Goal: Task Accomplishment & Management: Complete application form

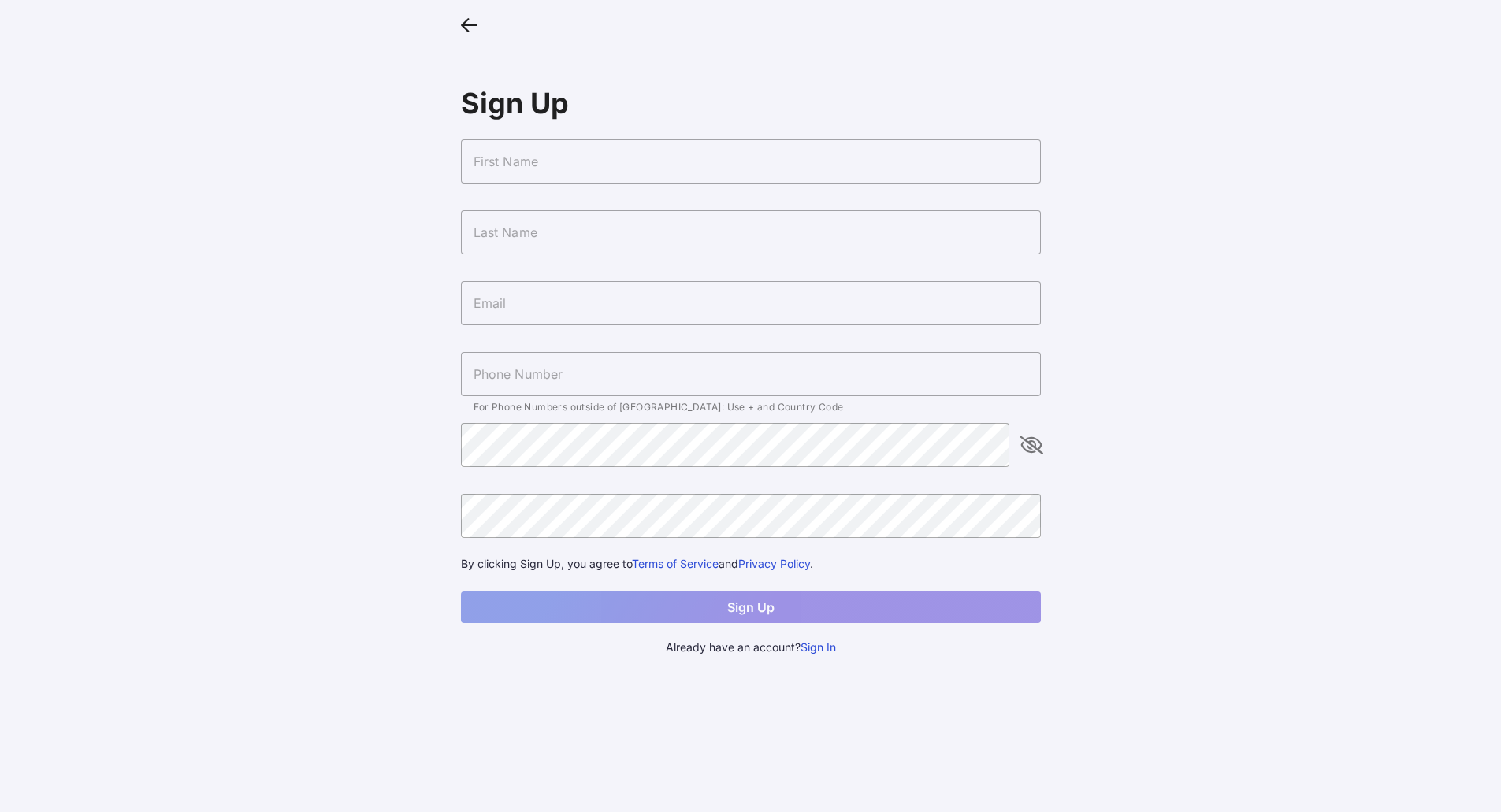
click at [636, 162] on input "text" at bounding box center [750, 161] width 580 height 44
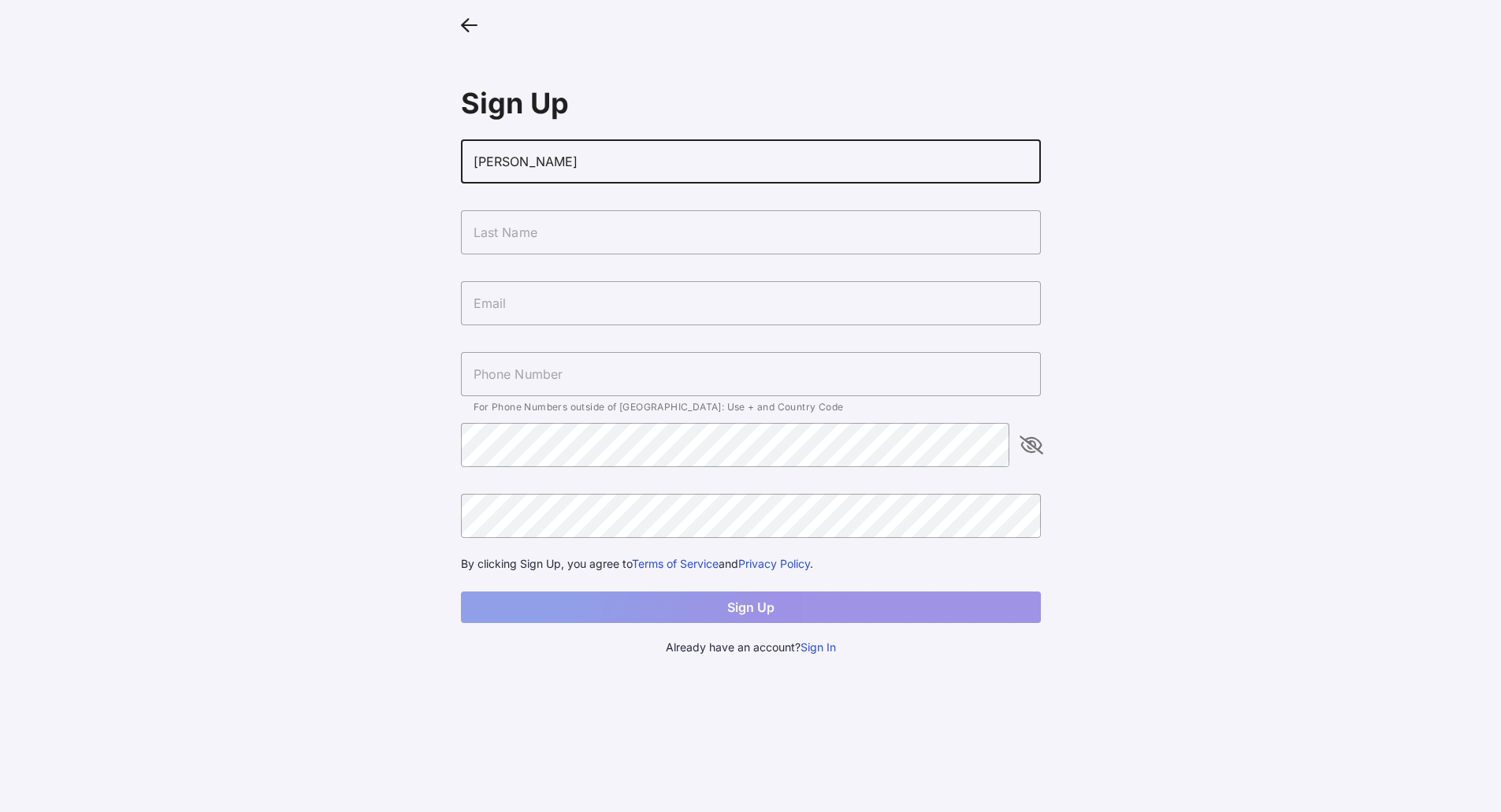
type input "[PERSON_NAME]"
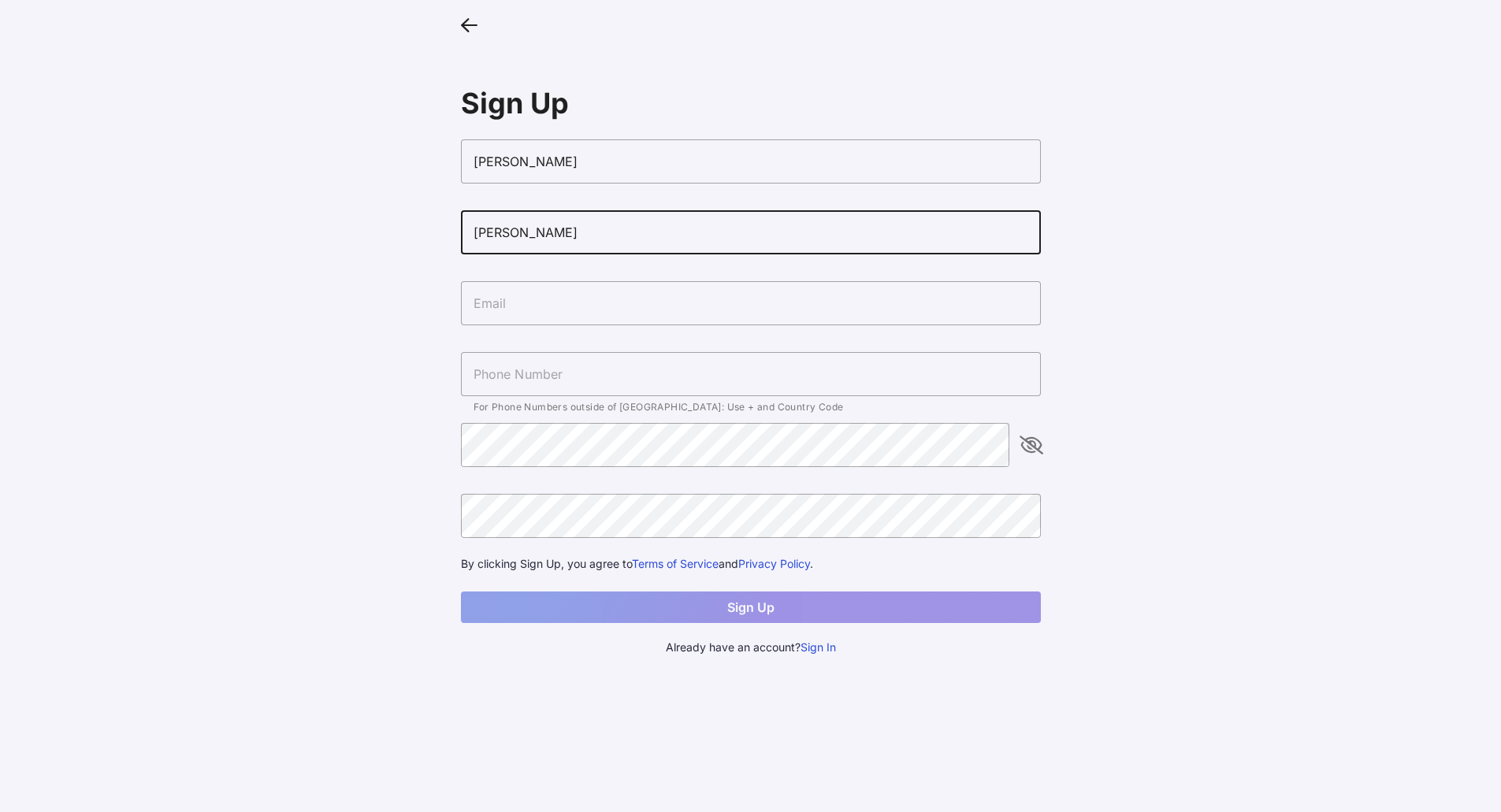
type input "[PERSON_NAME]"
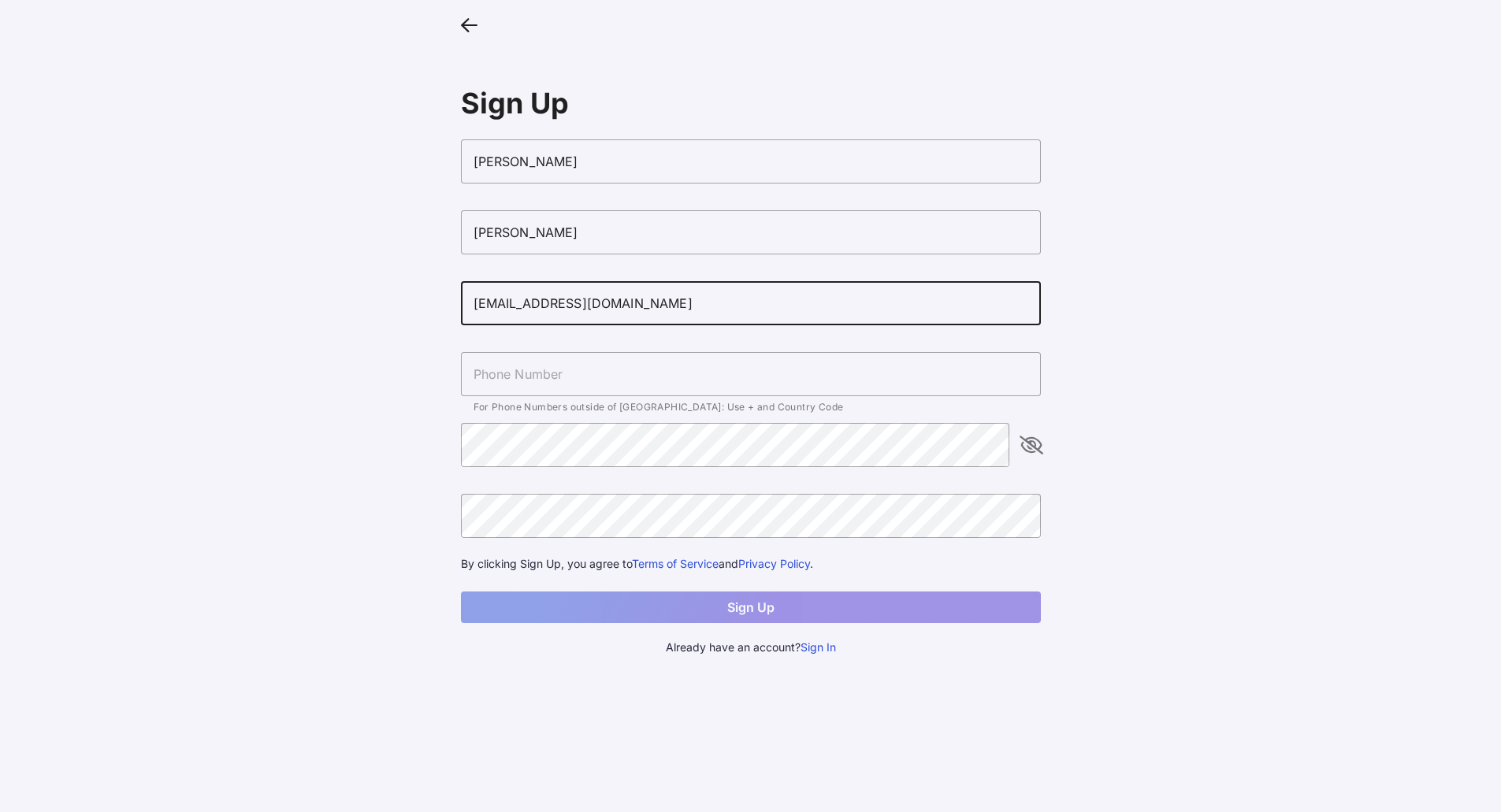
type input "[EMAIL_ADDRESS][DOMAIN_NAME]"
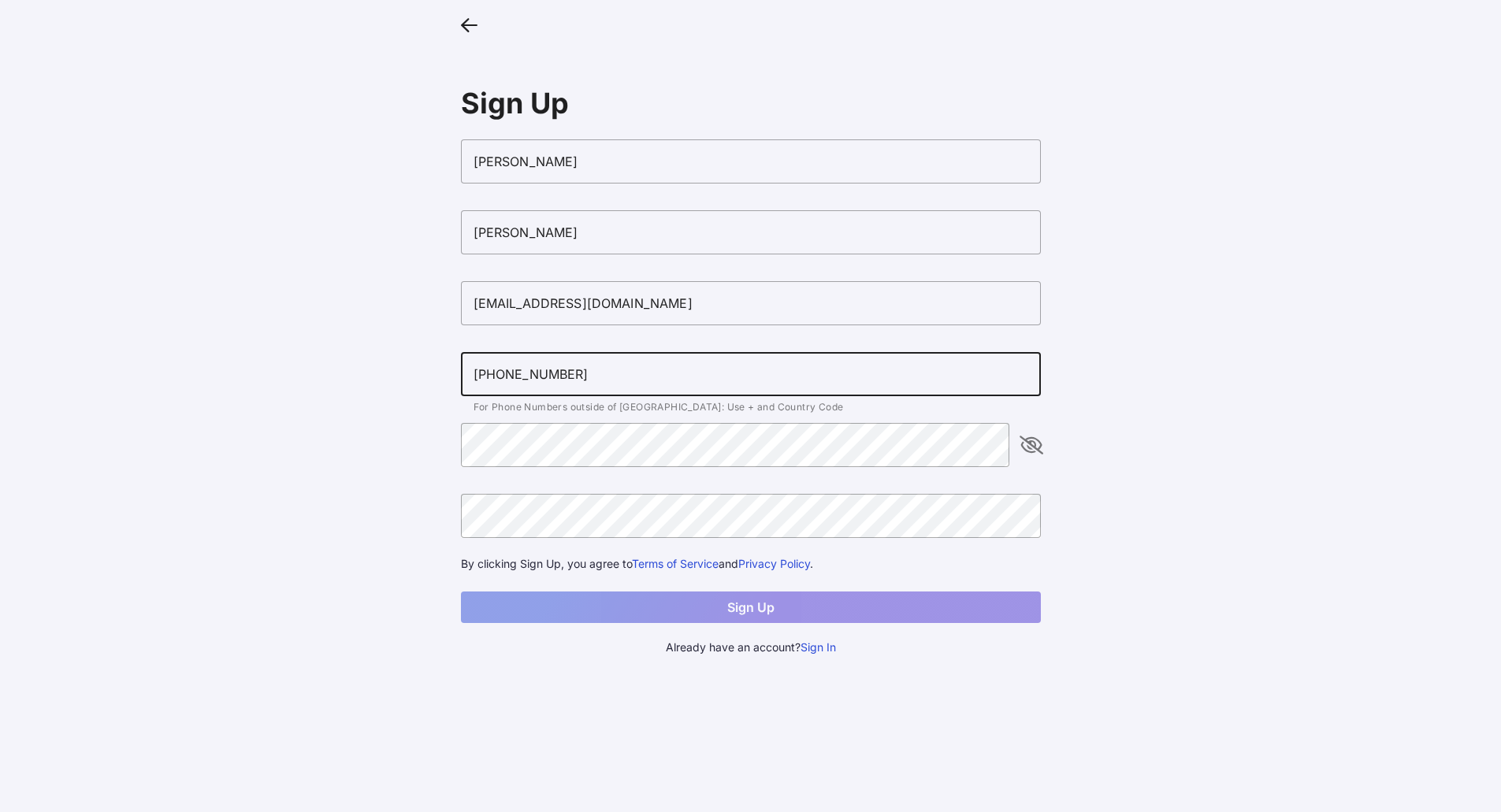
type input "[PHONE_NUMBER]"
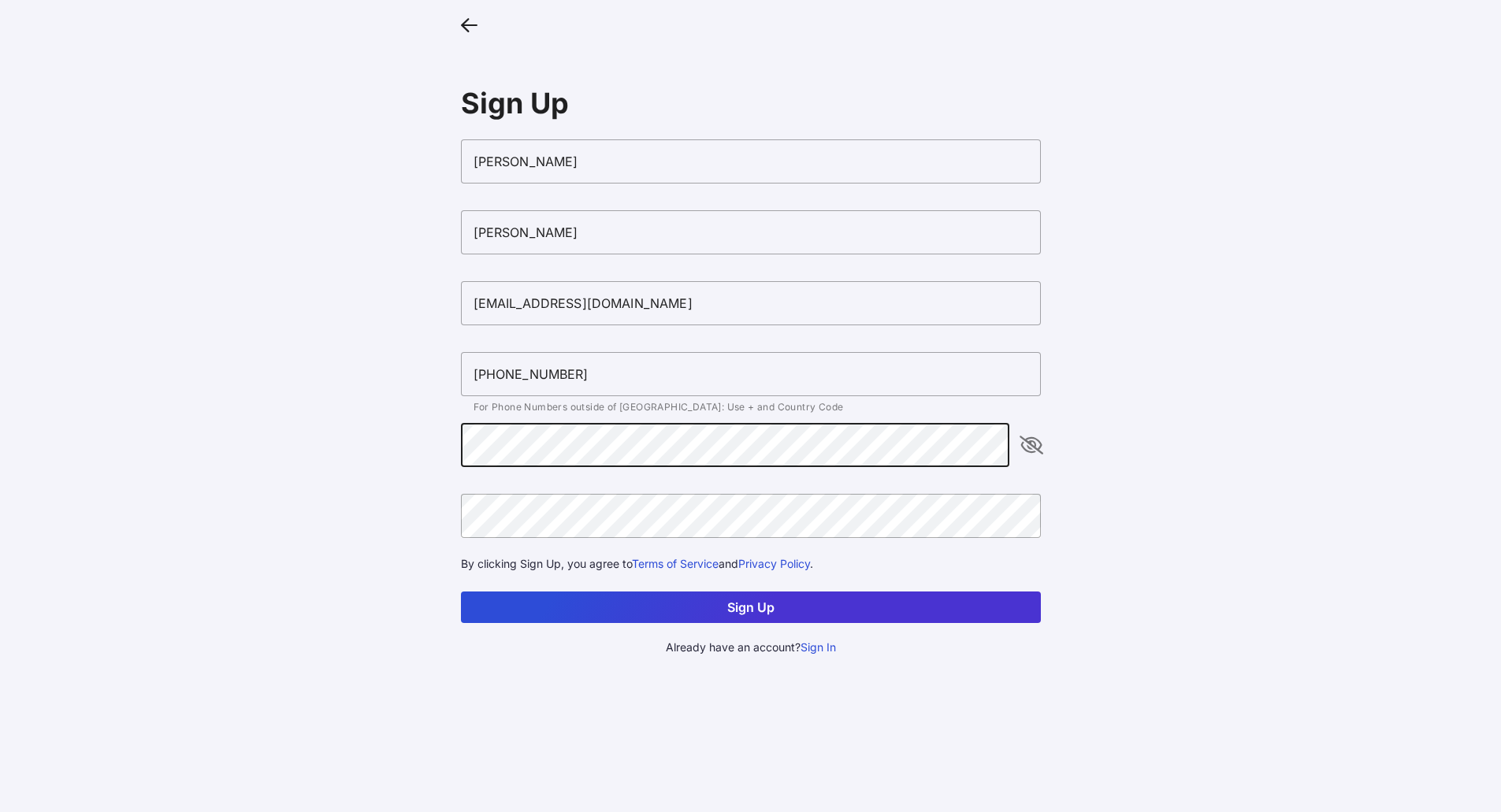
click at [764, 605] on button "Sign Up" at bounding box center [750, 607] width 580 height 31
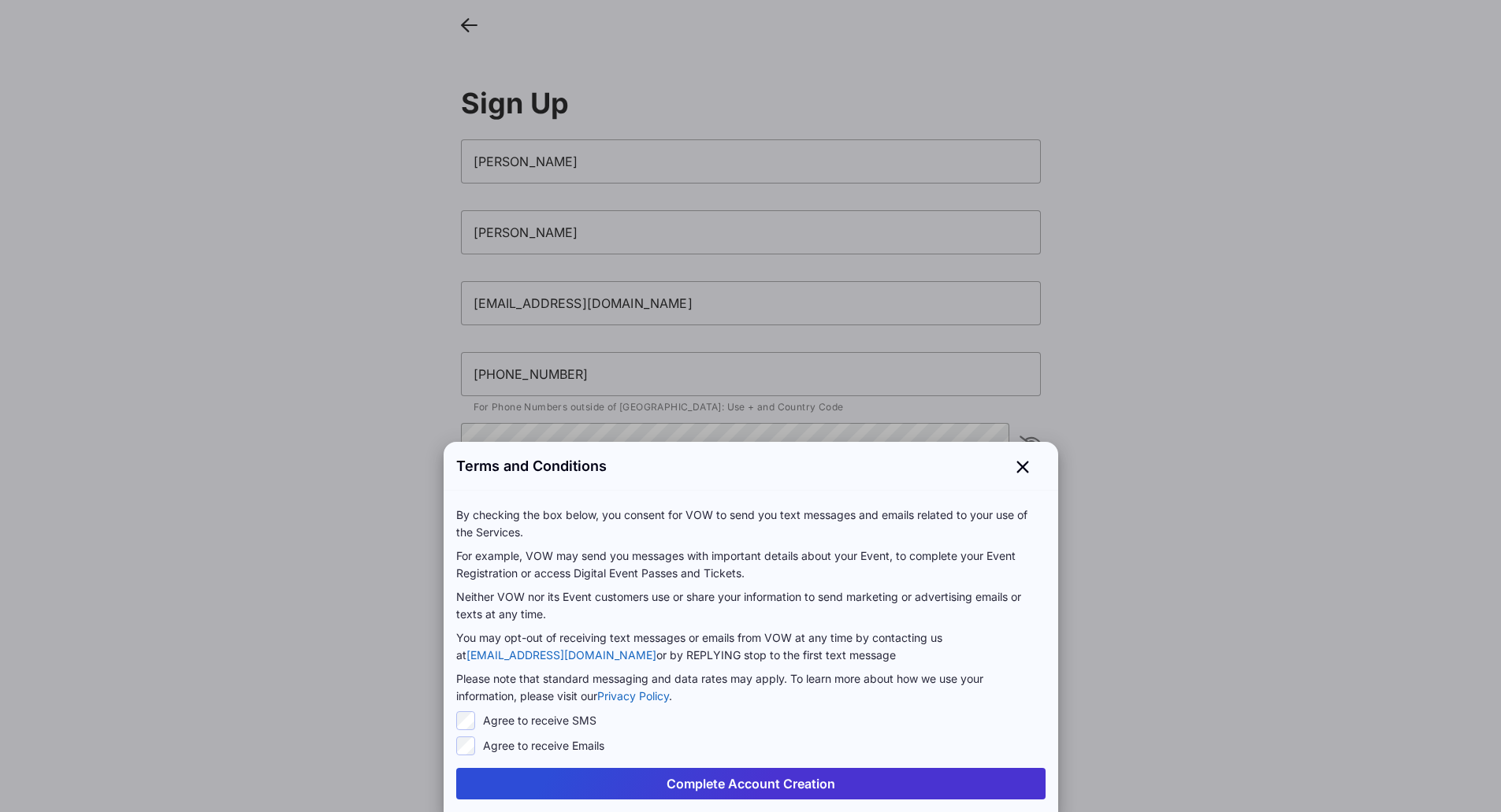
click at [690, 780] on button "Complete Account Creation" at bounding box center [750, 783] width 589 height 31
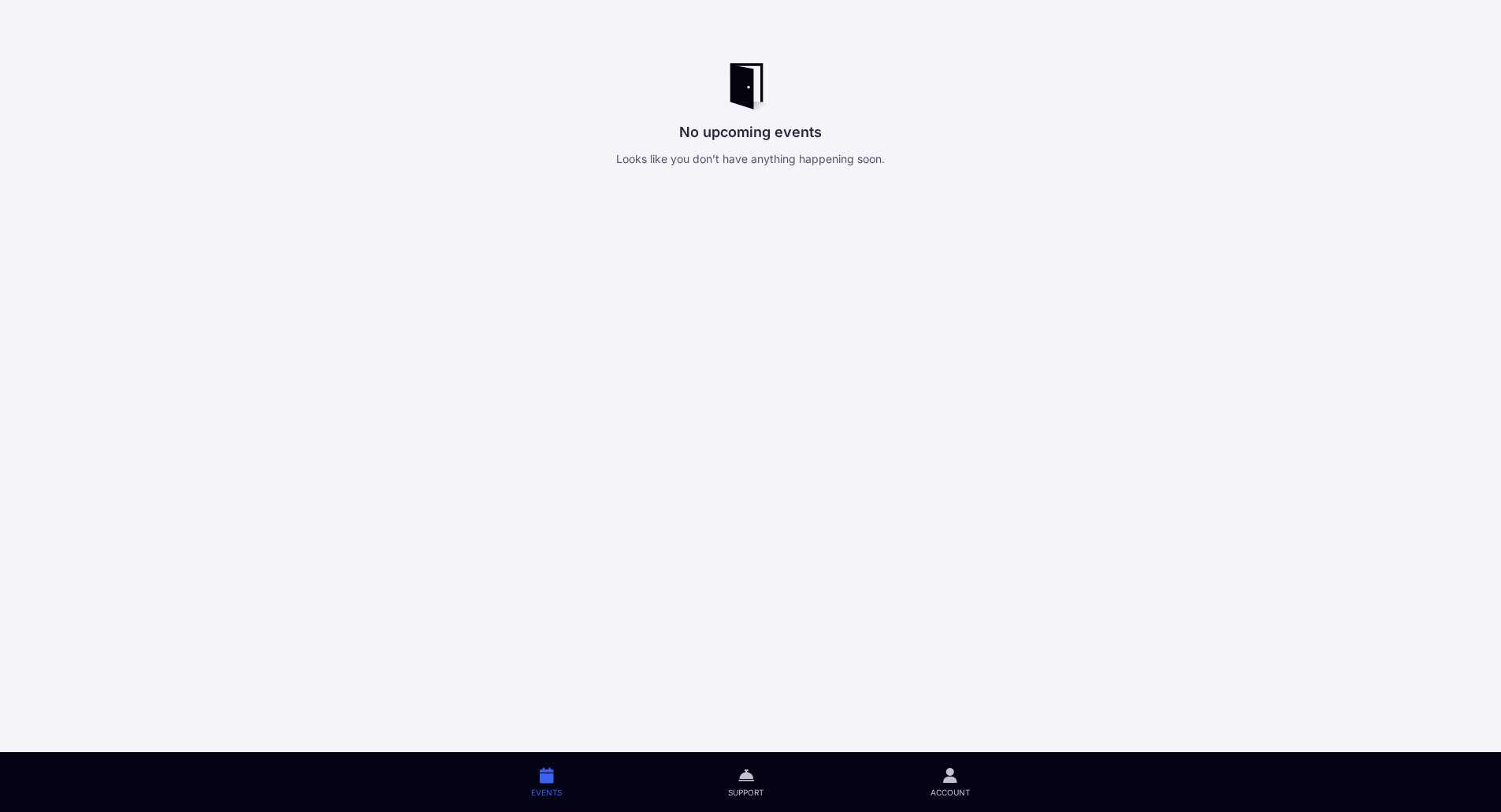
click at [543, 777] on icon at bounding box center [547, 775] width 14 height 18
click at [956, 784] on link "Account" at bounding box center [949, 781] width 206 height 60
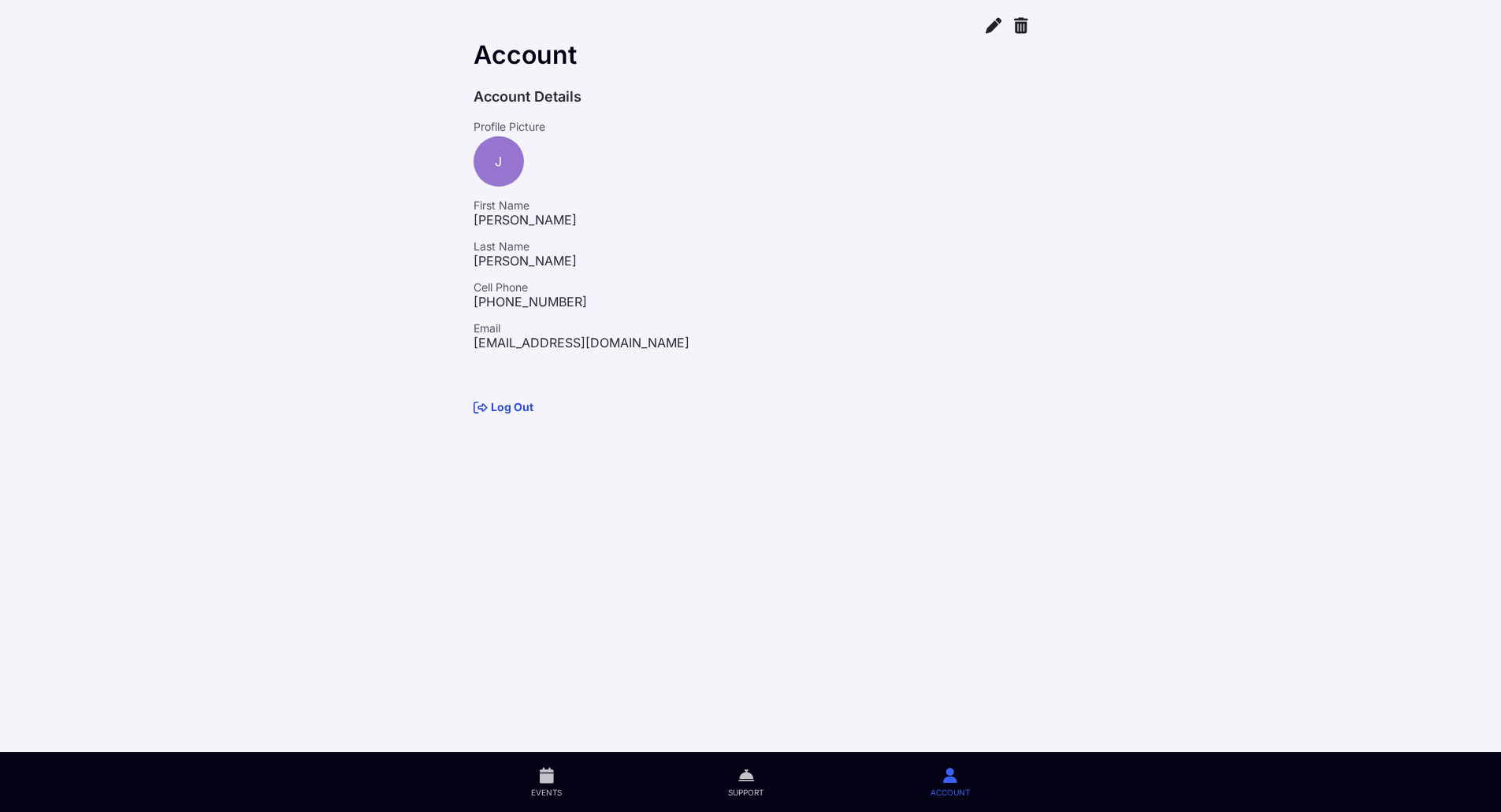
click at [523, 410] on link "Log Out" at bounding box center [503, 406] width 60 height 13
